Goal: Find specific page/section: Find specific page/section

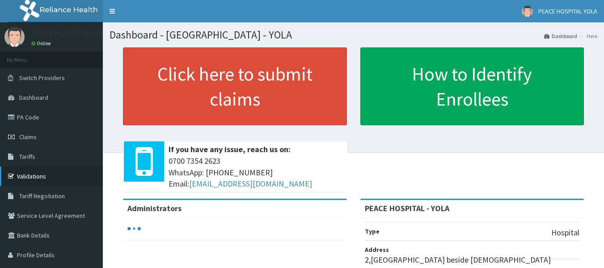
click at [59, 172] on link "Validations" at bounding box center [51, 176] width 103 height 20
click at [44, 171] on link "Validations" at bounding box center [51, 176] width 103 height 20
